Goal: Information Seeking & Learning: Learn about a topic

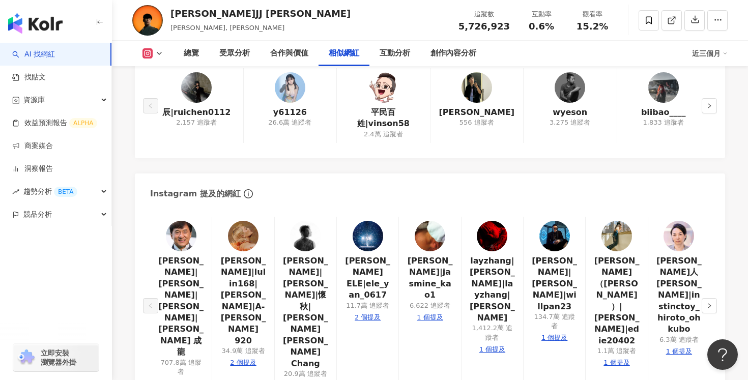
scroll to position [1750, 0]
click at [377, 23] on div "林俊傑JJ Lin JJ, 林俊傑, jjlin 追蹤數 5,726,923 互動率 0.6% 觀看率 15.2%" at bounding box center [430, 20] width 636 height 40
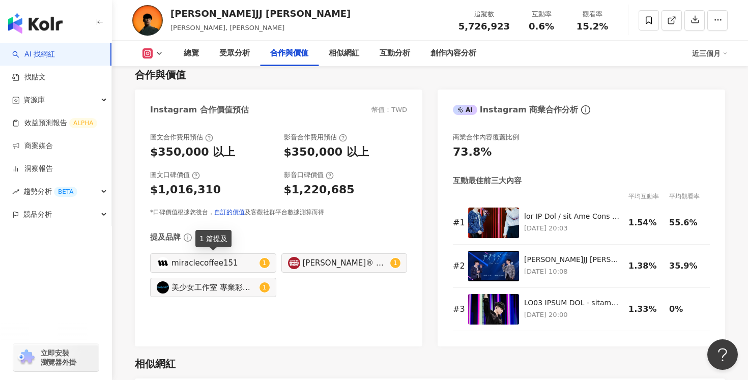
scroll to position [1390, 0]
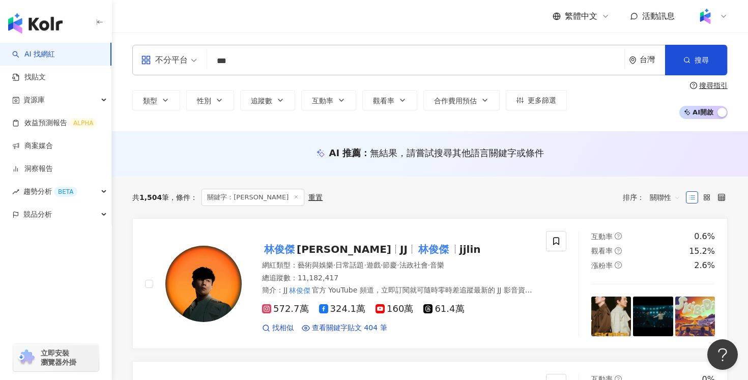
click at [348, 65] on input "***" at bounding box center [415, 60] width 409 height 19
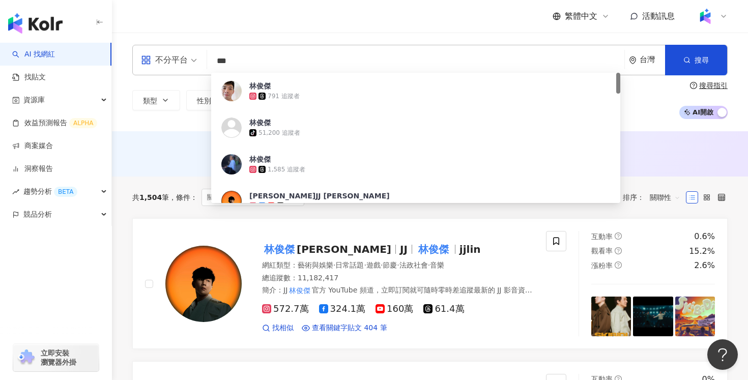
click at [348, 65] on input "***" at bounding box center [415, 60] width 409 height 19
type input "*"
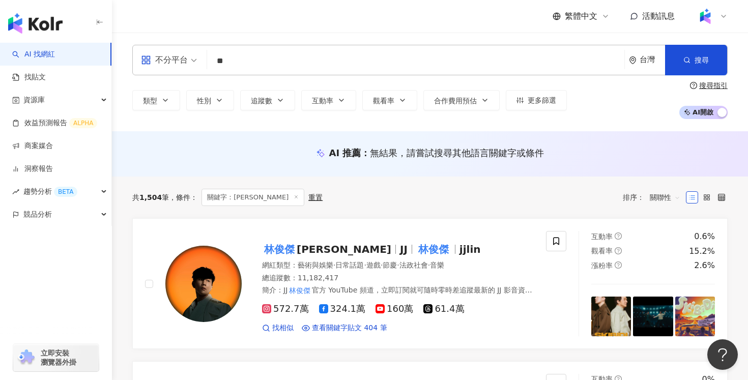
type input "*"
type input "******"
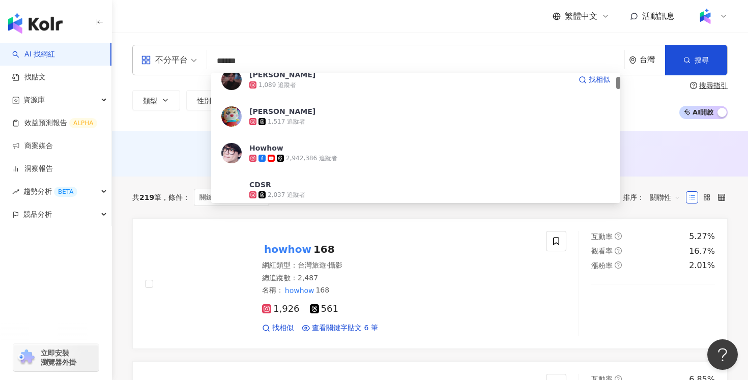
scroll to position [51, 0]
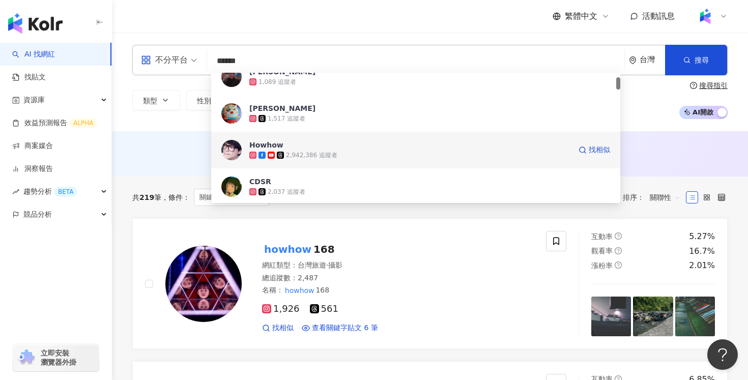
click at [342, 155] on div "2,942,386 追蹤者" at bounding box center [409, 155] width 321 height 10
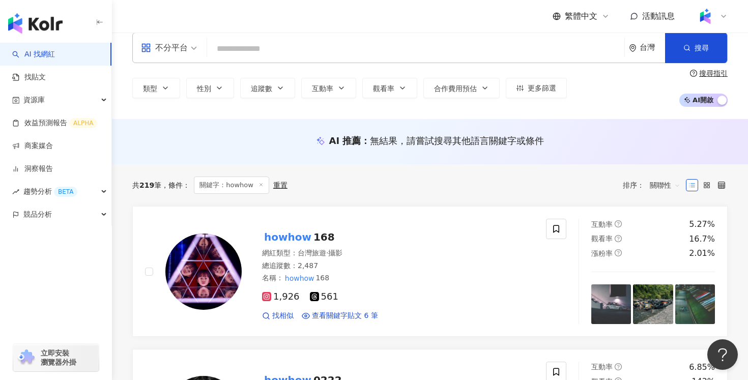
scroll to position [0, 0]
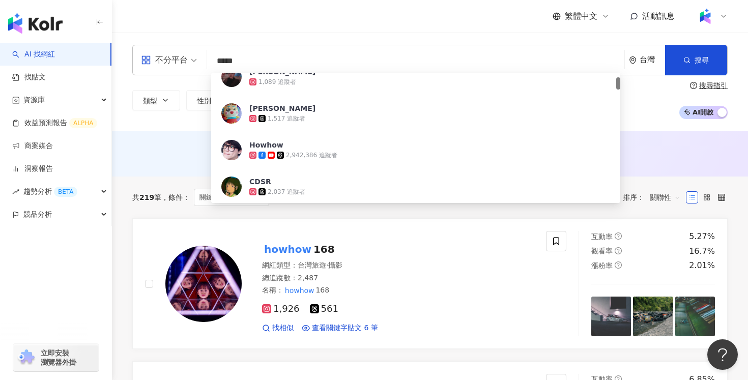
type input "******"
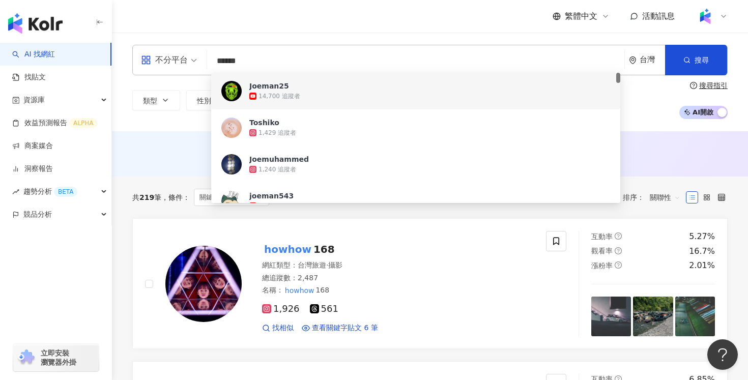
click at [371, 52] on input "******" at bounding box center [415, 60] width 409 height 19
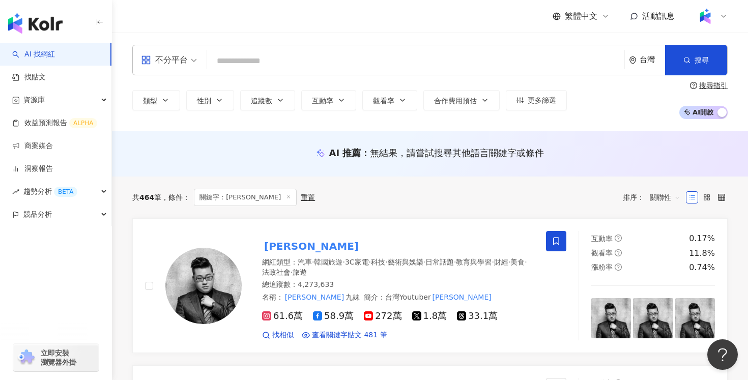
click at [352, 57] on input "search" at bounding box center [415, 60] width 409 height 19
click at [284, 248] on mark "Joeman" at bounding box center [311, 246] width 99 height 16
click at [355, 197] on div "共 464 筆 條件 ： 關鍵字：joeman 重置 排序： 關聯性" at bounding box center [429, 197] width 595 height 17
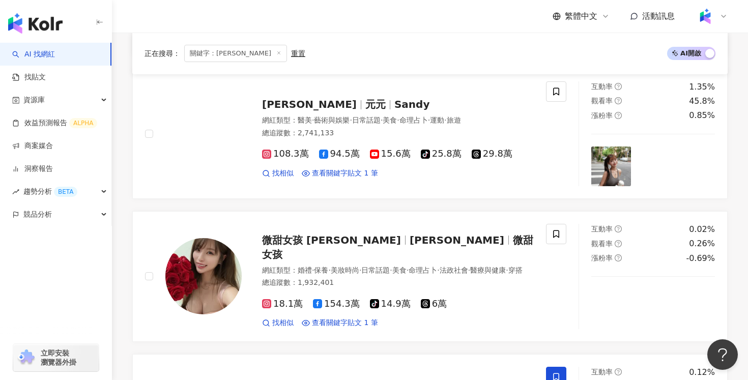
scroll to position [1950, 0]
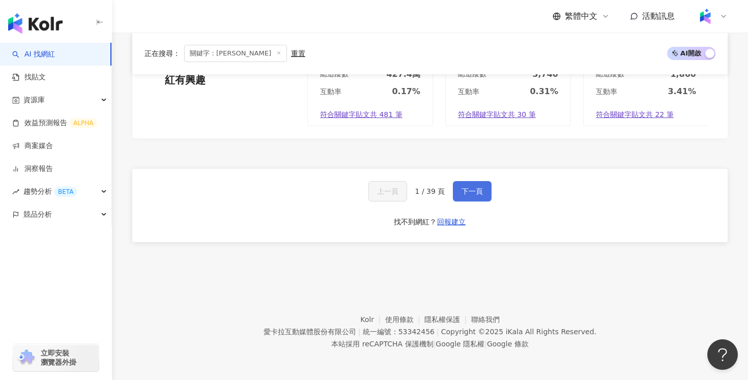
click at [469, 190] on span "下一頁" at bounding box center [471, 191] width 21 height 8
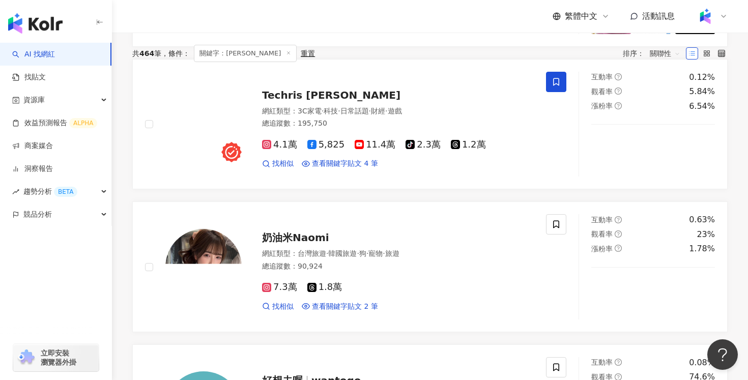
scroll to position [0, 0]
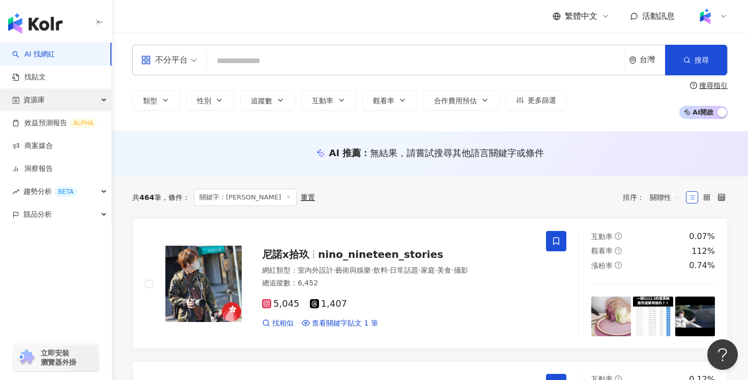
click at [55, 96] on div "資源庫" at bounding box center [55, 100] width 111 height 23
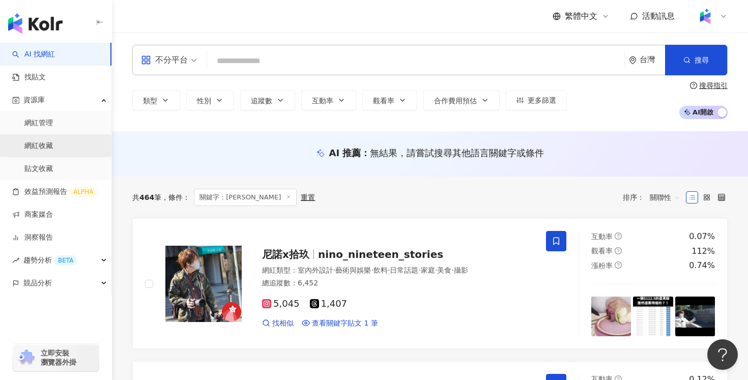
click at [53, 141] on link "網紅收藏" at bounding box center [38, 146] width 28 height 10
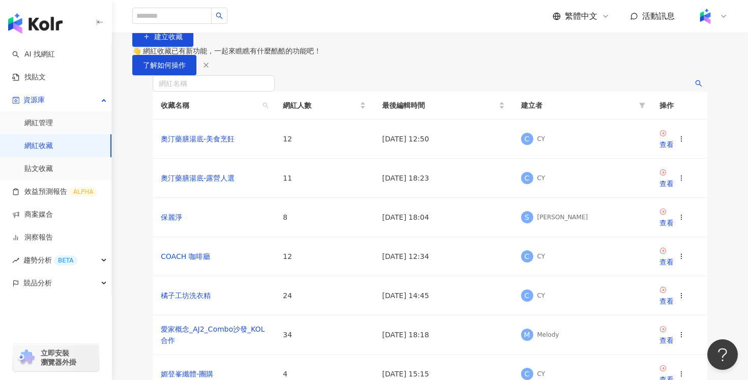
scroll to position [16, 0]
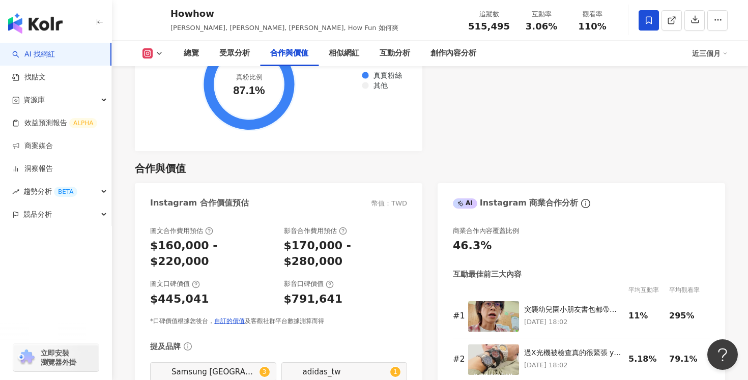
scroll to position [1440, 0]
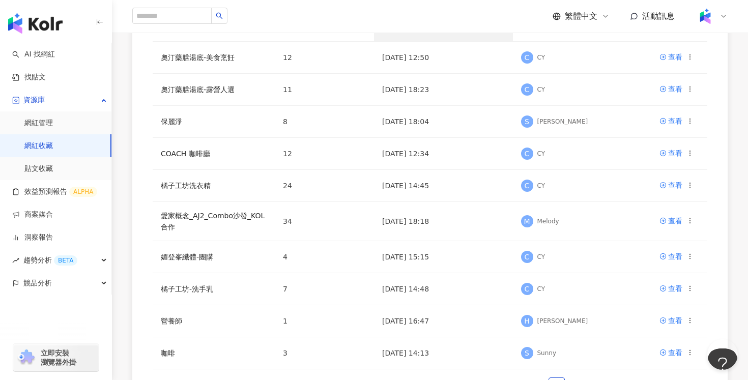
scroll to position [342, 0]
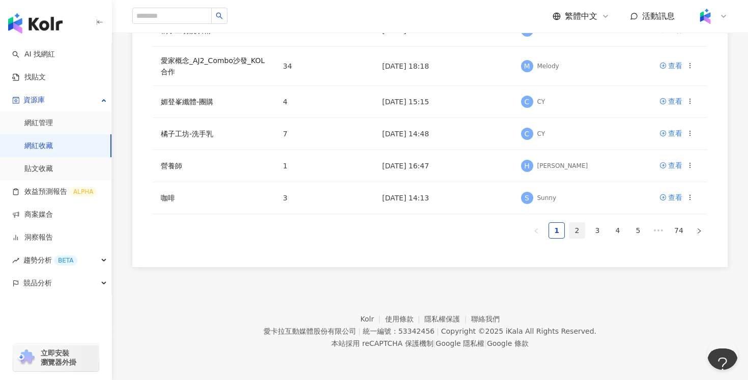
click at [578, 232] on link "2" at bounding box center [576, 230] width 15 height 15
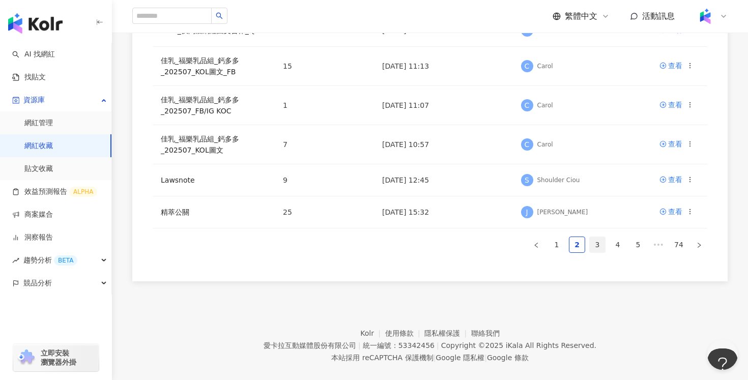
click at [598, 245] on link "3" at bounding box center [597, 244] width 15 height 15
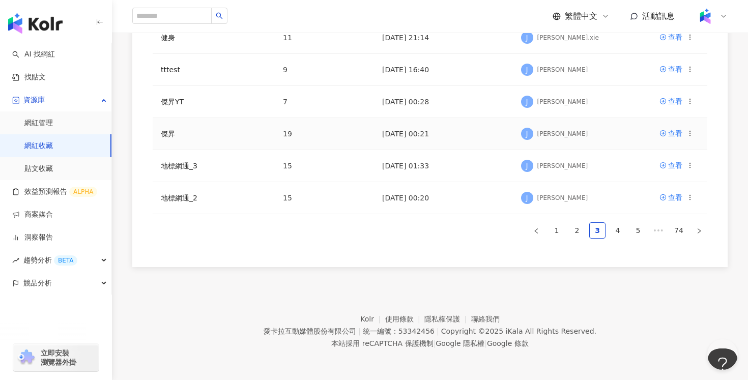
scroll to position [0, 0]
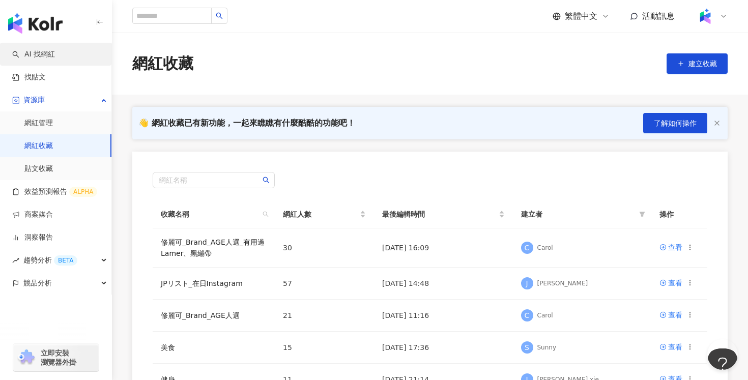
click at [53, 53] on link "AI 找網紅" at bounding box center [33, 54] width 43 height 10
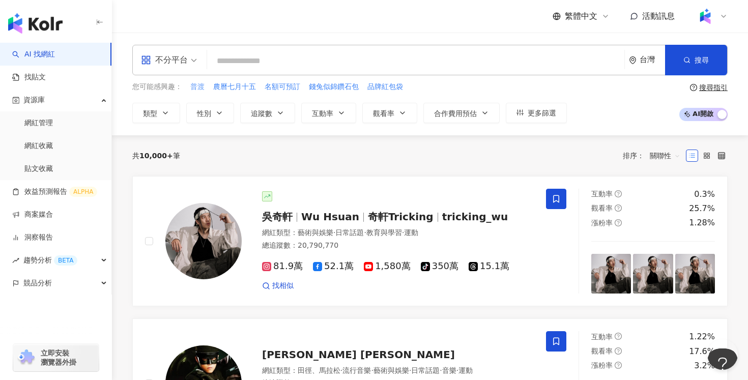
click at [199, 87] on span "普渡" at bounding box center [197, 87] width 14 height 10
type input "**"
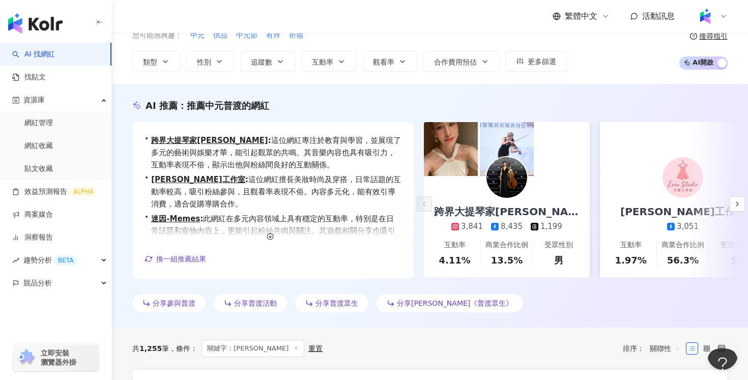
scroll to position [43, 0]
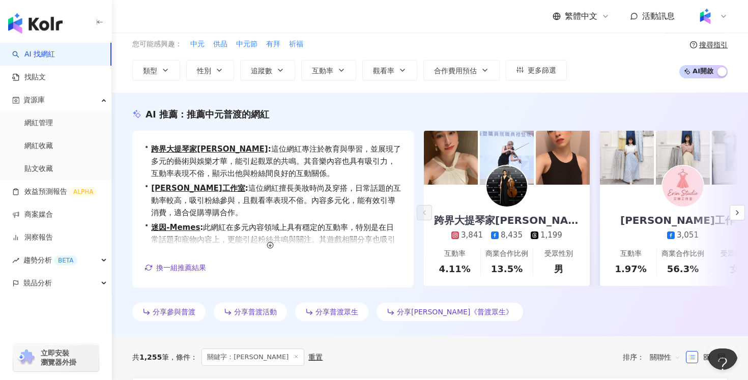
click at [711, 70] on span "AI 開啟 AI 關閉" at bounding box center [703, 71] width 48 height 13
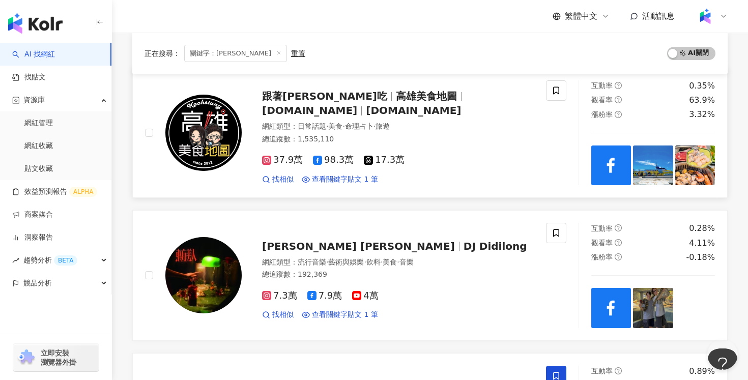
scroll to position [0, 0]
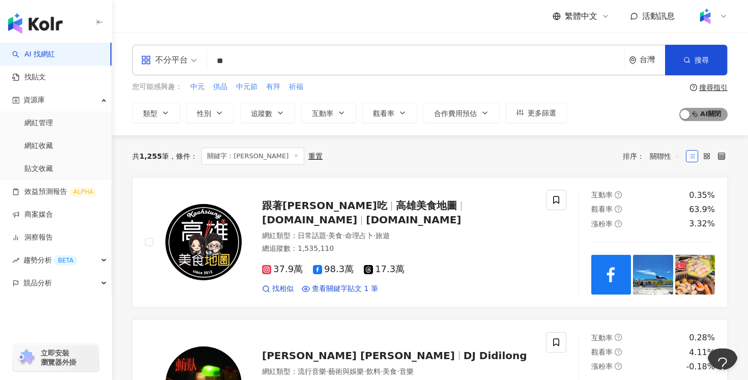
click at [710, 115] on span "AI 開啟 AI 關閉" at bounding box center [703, 114] width 48 height 13
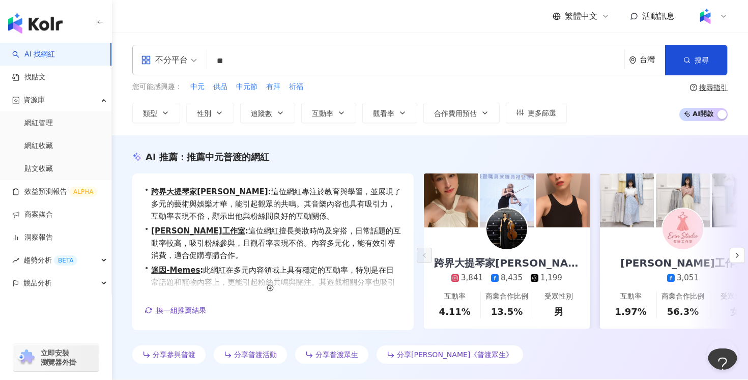
click at [700, 113] on span "AI 開啟 AI 關閉" at bounding box center [703, 114] width 48 height 13
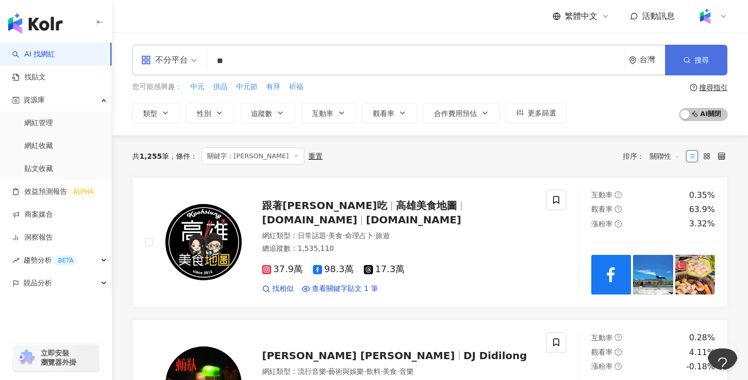
click at [701, 56] on span "搜尋" at bounding box center [701, 60] width 14 height 8
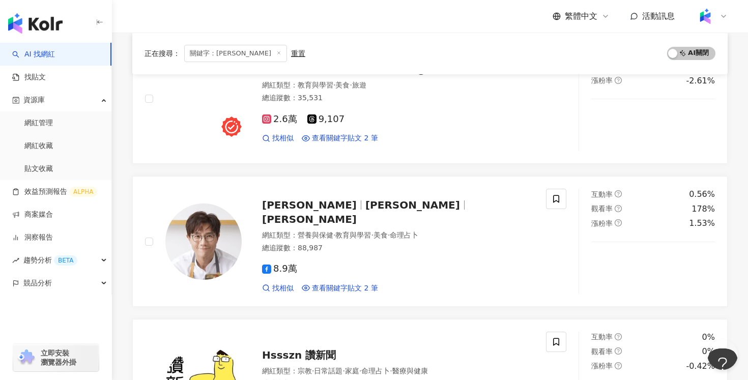
scroll to position [729, 0]
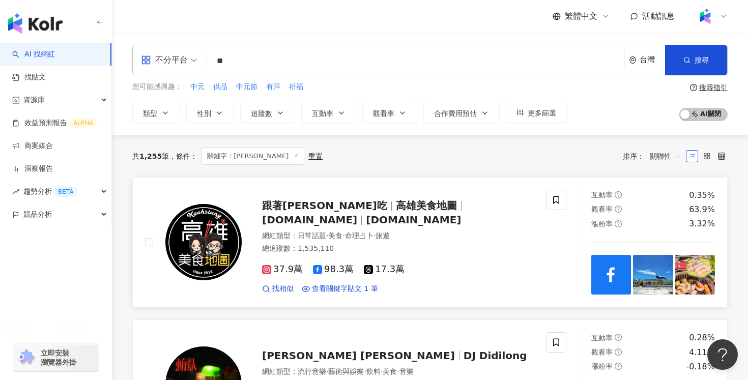
click at [432, 256] on div "37.9萬 98.3萬 17.3萬 找相似 查看關鍵字貼文 1 筆" at bounding box center [398, 275] width 272 height 38
click at [323, 57] on input "**" at bounding box center [415, 60] width 409 height 19
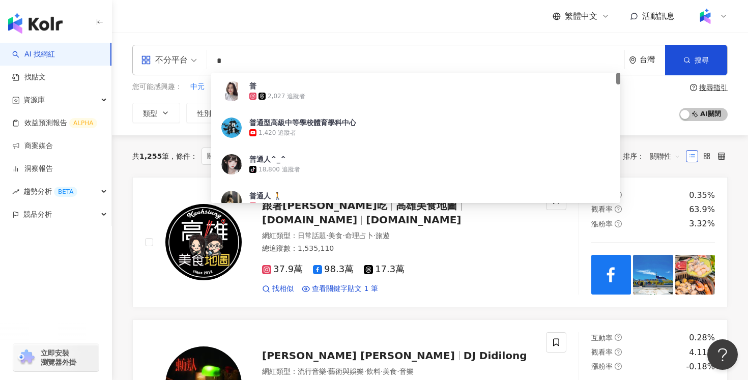
type input "*"
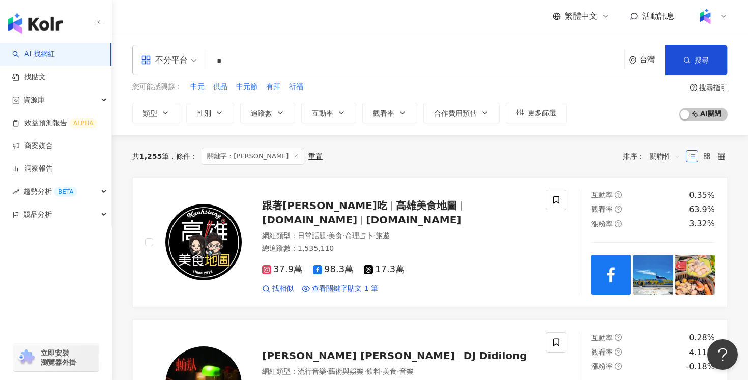
click at [638, 97] on div "您可能感興趣： 中元 供品 中元節 有拜 祈福 類型 性別 追蹤數 互動率 觀看率 合作費用預估 更多篩選 搜尋指引 AI 開啟 AI 關閉" at bounding box center [429, 102] width 595 height 42
click at [711, 110] on span "AI 開啟 AI 關閉" at bounding box center [703, 114] width 48 height 13
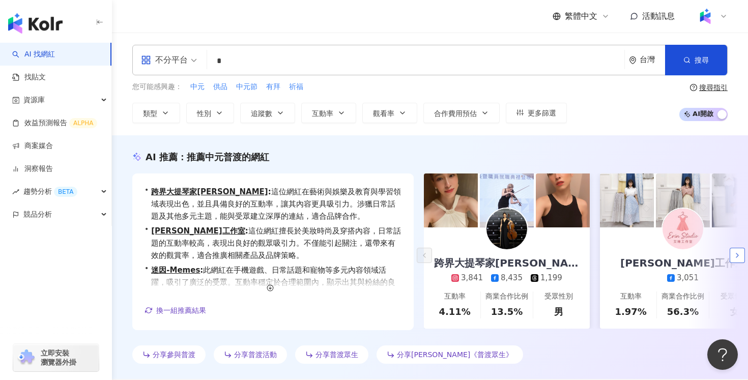
click at [738, 254] on polyline "button" at bounding box center [737, 255] width 2 height 4
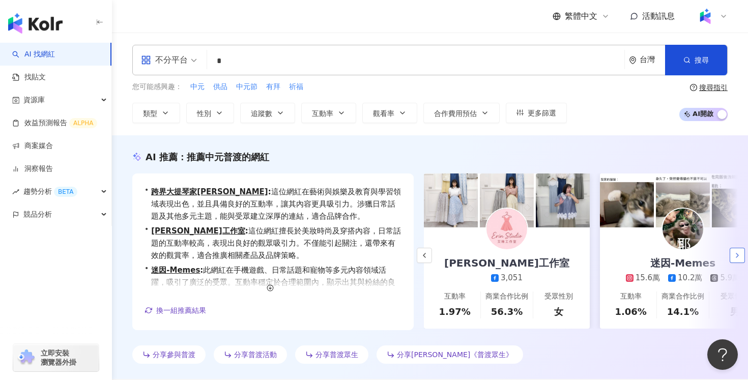
click at [738, 254] on polyline "button" at bounding box center [737, 255] width 2 height 4
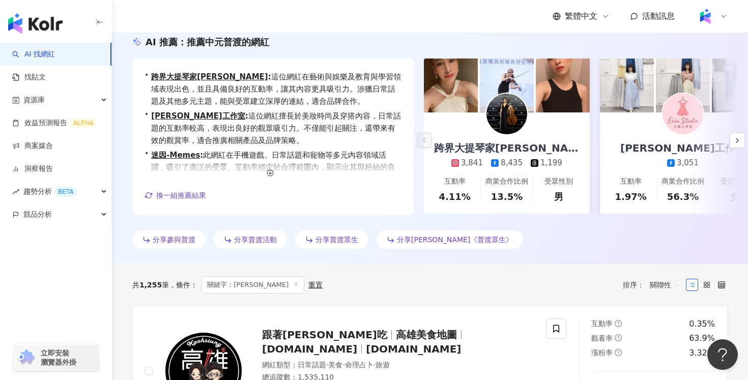
scroll to position [105, 0]
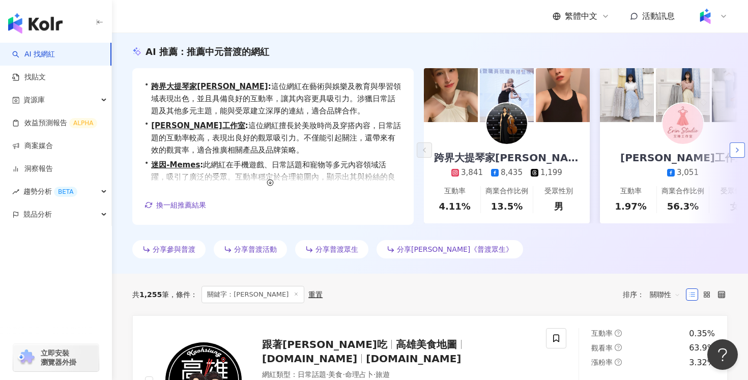
click at [740, 150] on icon "button" at bounding box center [737, 150] width 8 height 8
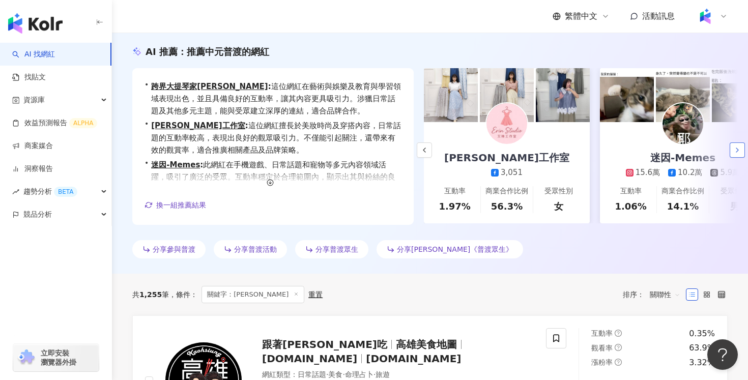
click at [740, 150] on icon "button" at bounding box center [737, 150] width 8 height 8
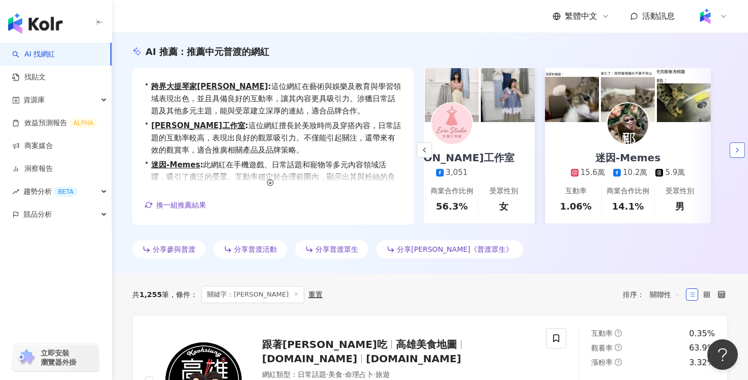
click at [740, 150] on icon "button" at bounding box center [737, 150] width 8 height 8
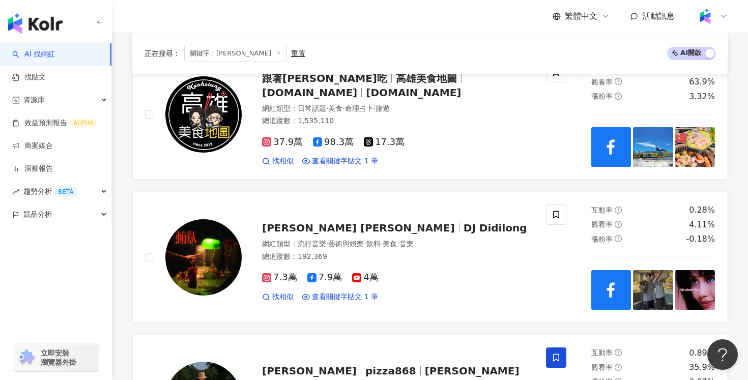
scroll to position [0, 0]
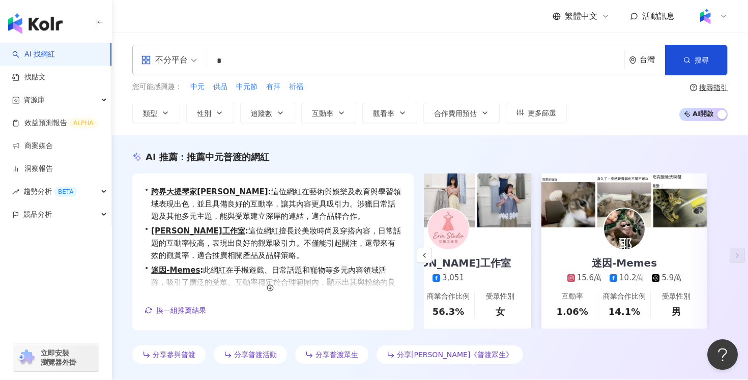
click at [717, 114] on div "button" at bounding box center [721, 115] width 9 height 13
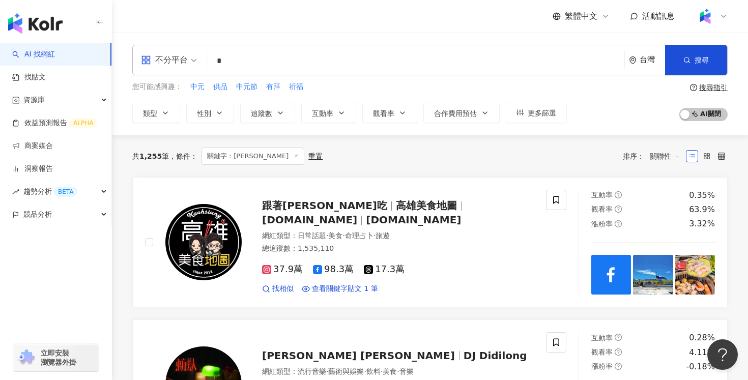
click at [712, 87] on div "搜尋指引" at bounding box center [713, 87] width 28 height 8
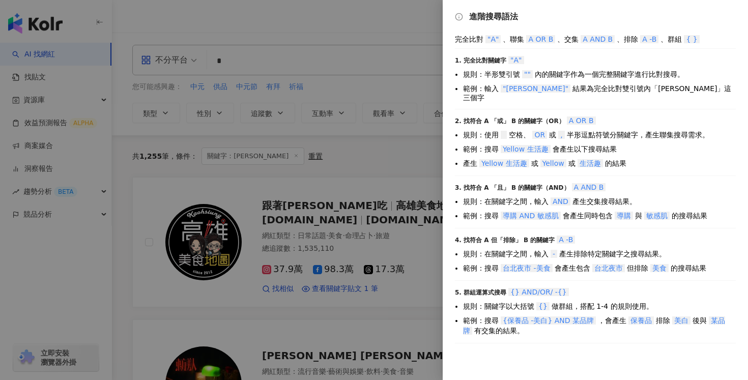
click at [395, 151] on div at bounding box center [374, 190] width 748 height 380
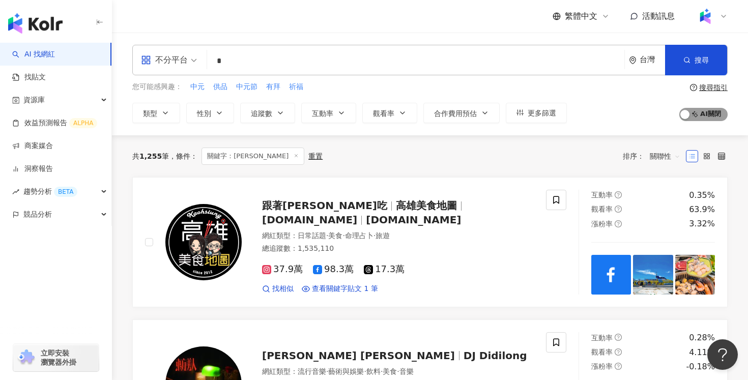
click at [693, 114] on span "AI 開啟 AI 關閉" at bounding box center [703, 114] width 48 height 13
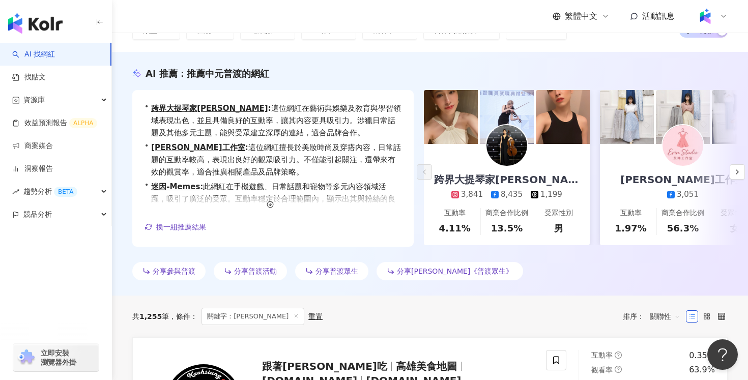
scroll to position [84, 0]
click at [736, 171] on icon "button" at bounding box center [737, 171] width 8 height 8
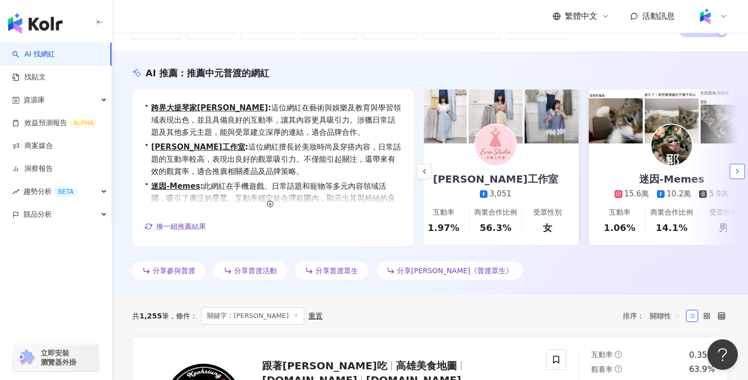
click at [736, 171] on icon "button" at bounding box center [737, 171] width 8 height 8
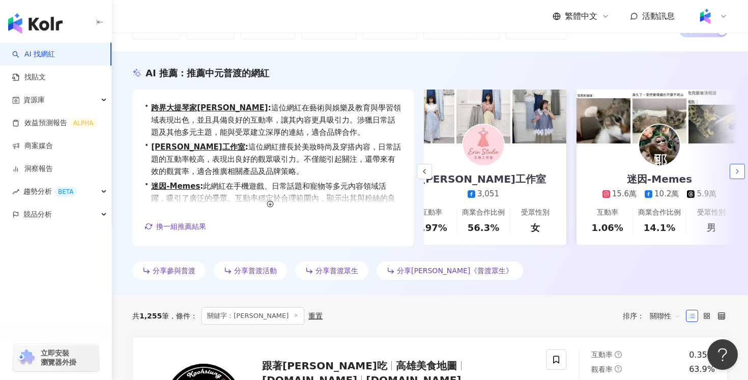
scroll to position [0, 234]
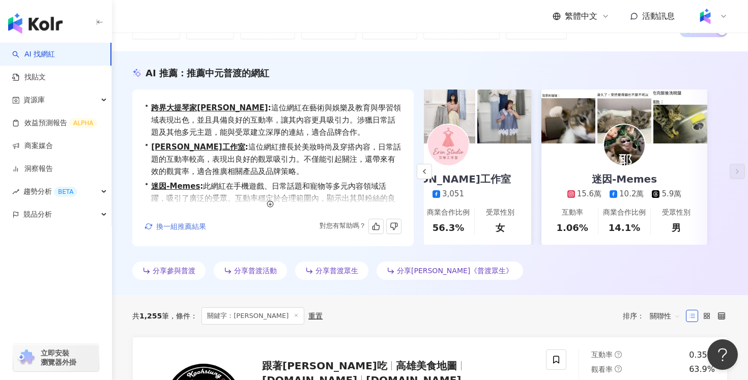
click at [195, 226] on span "換一組推薦結果" at bounding box center [181, 226] width 50 height 8
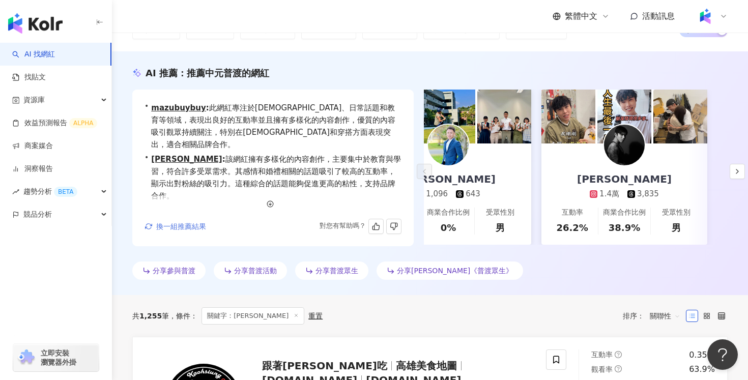
scroll to position [0, 0]
